Goal: Check status: Check status

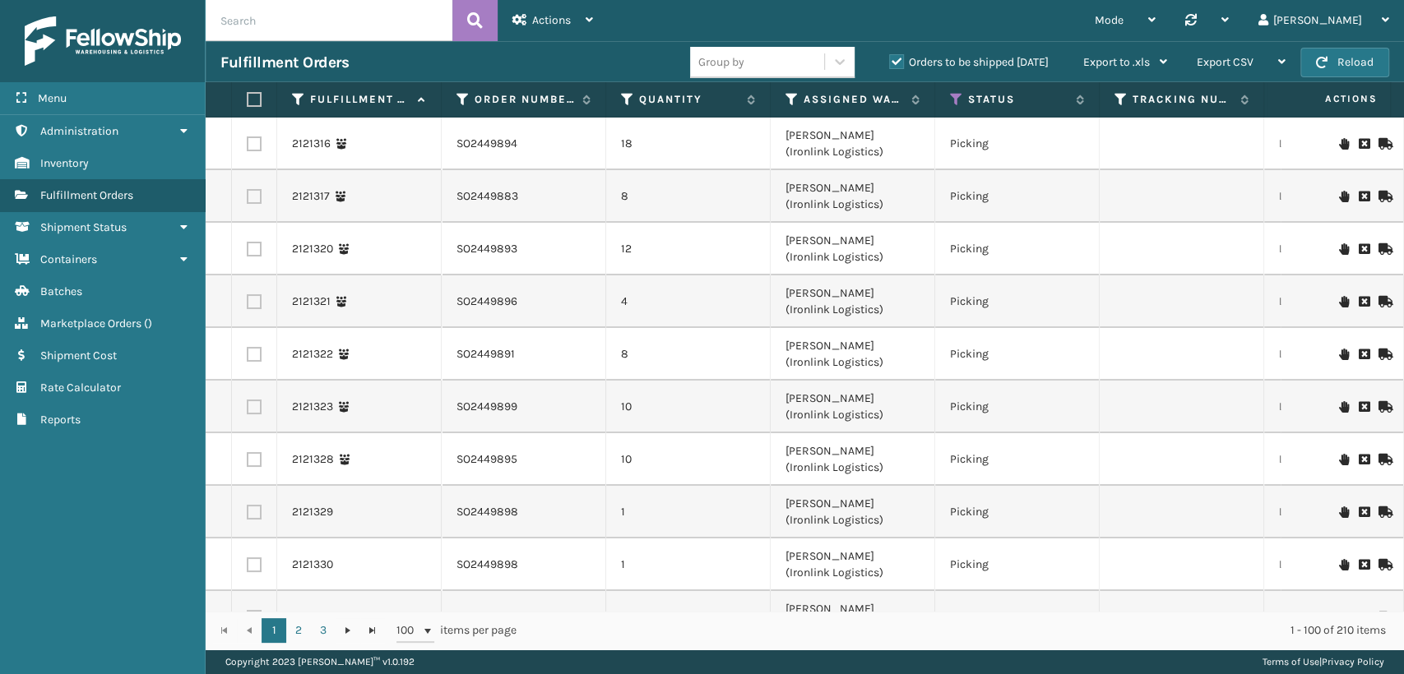
click at [365, 26] on input "text" at bounding box center [329, 20] width 247 height 41
paste input "881990151697"
type input "881990151697"
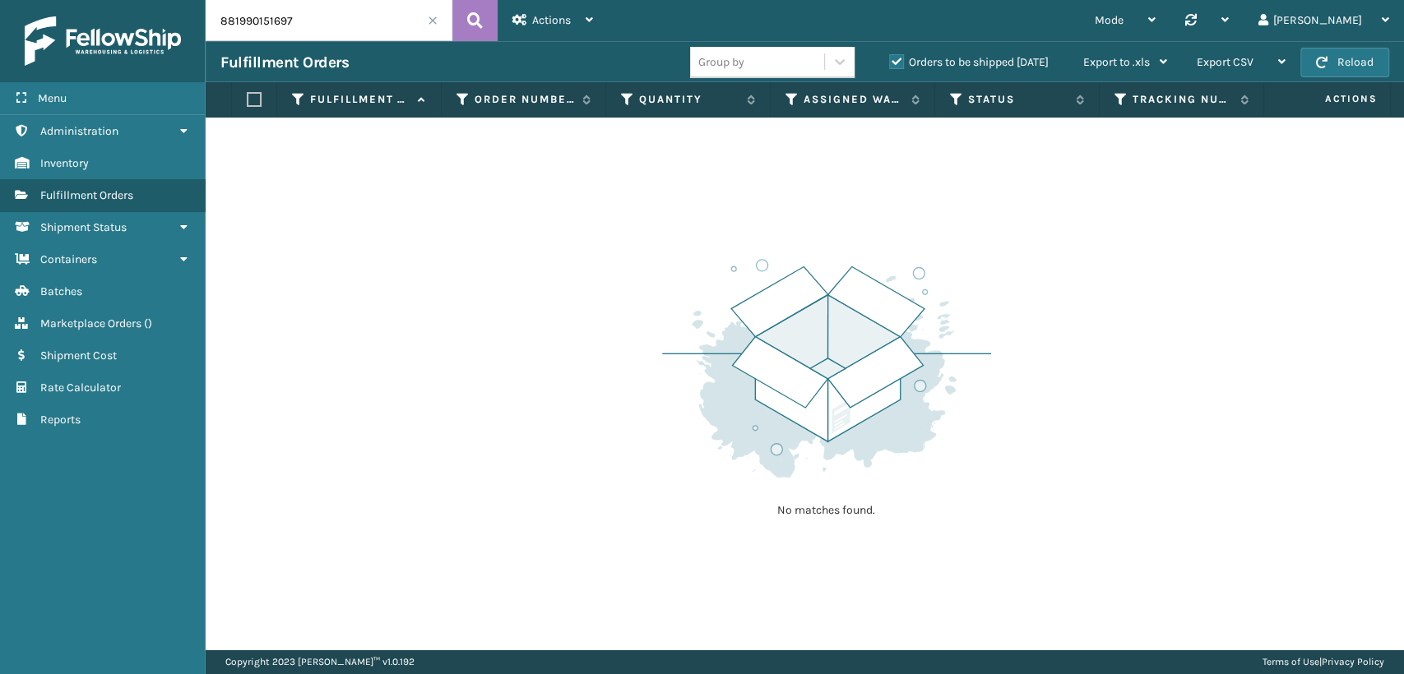
click at [897, 55] on label "Orders to be shipped [DATE]" at bounding box center [969, 62] width 160 height 14
click at [890, 54] on input "Orders to be shipped [DATE]" at bounding box center [889, 58] width 1 height 11
click at [394, 19] on input "881990151697" at bounding box center [329, 20] width 247 height 41
